Goal: Navigation & Orientation: Find specific page/section

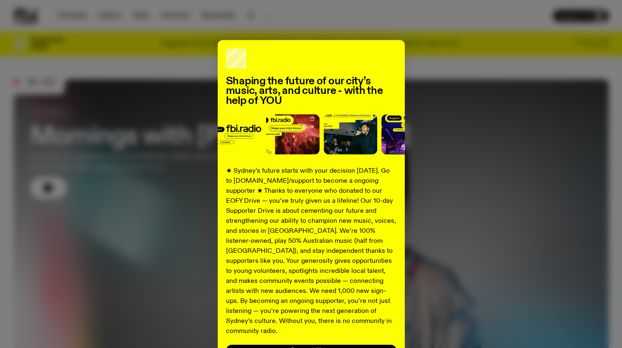
scroll to position [29, 0]
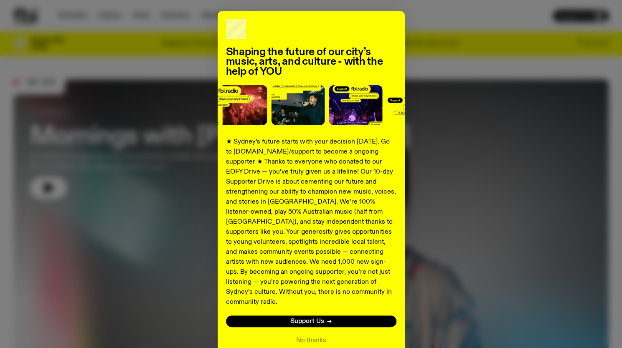
click at [89, 32] on div "Shaping the future of our city’s music, arts, and culture - with the help of YO…" at bounding box center [310, 182] width 595 height 343
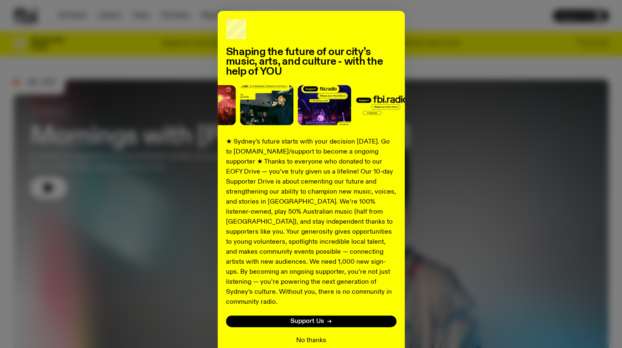
click at [312, 336] on button "No thanks" at bounding box center [311, 341] width 30 height 10
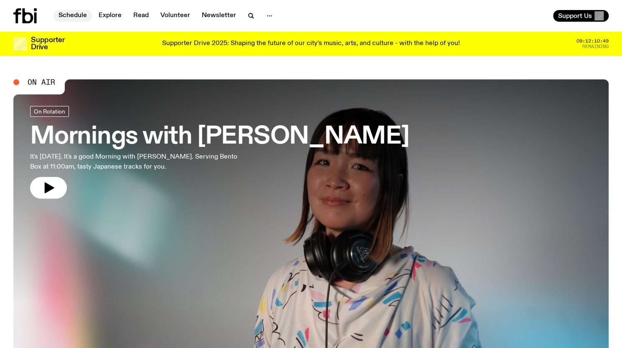
click at [66, 12] on link "Schedule" at bounding box center [72, 16] width 38 height 12
click at [69, 16] on link "Schedule" at bounding box center [72, 16] width 38 height 12
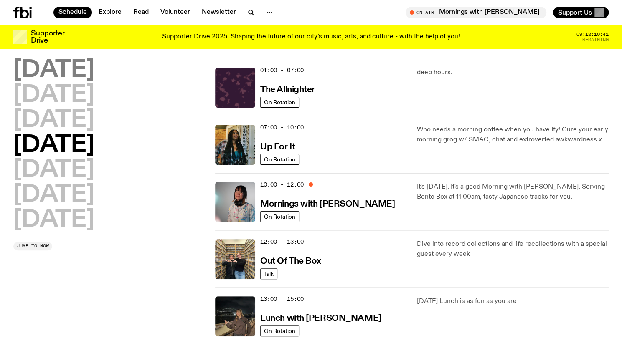
scroll to position [14, 0]
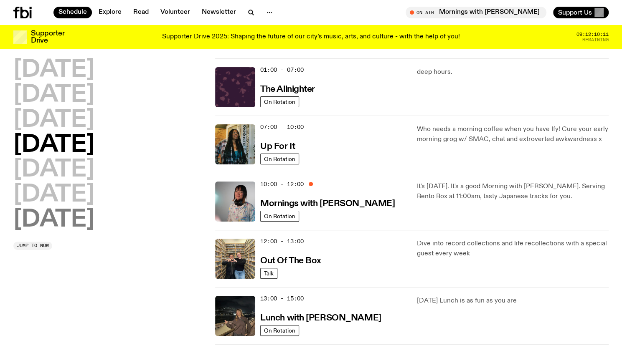
click at [75, 220] on h2 "[DATE]" at bounding box center [53, 219] width 81 height 23
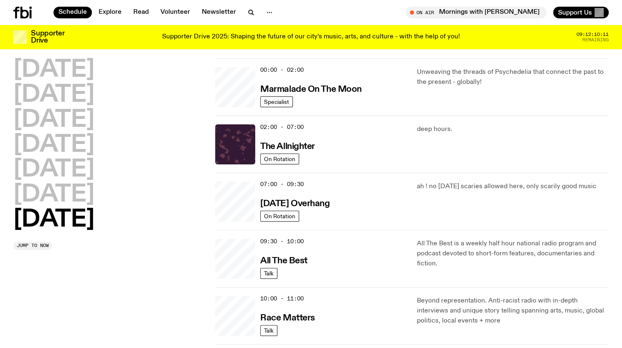
scroll to position [23, 0]
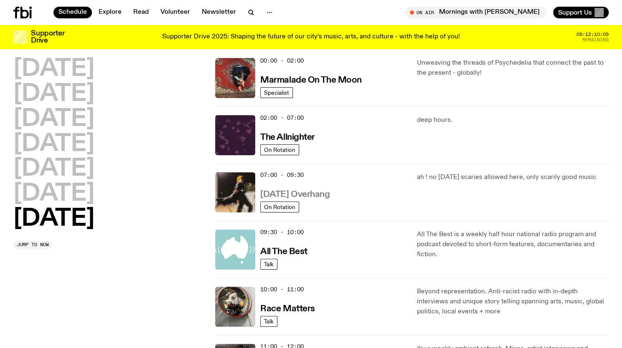
click at [314, 198] on h3 "[DATE] Overhang" at bounding box center [294, 194] width 69 height 9
